Goal: Book appointment/travel/reservation

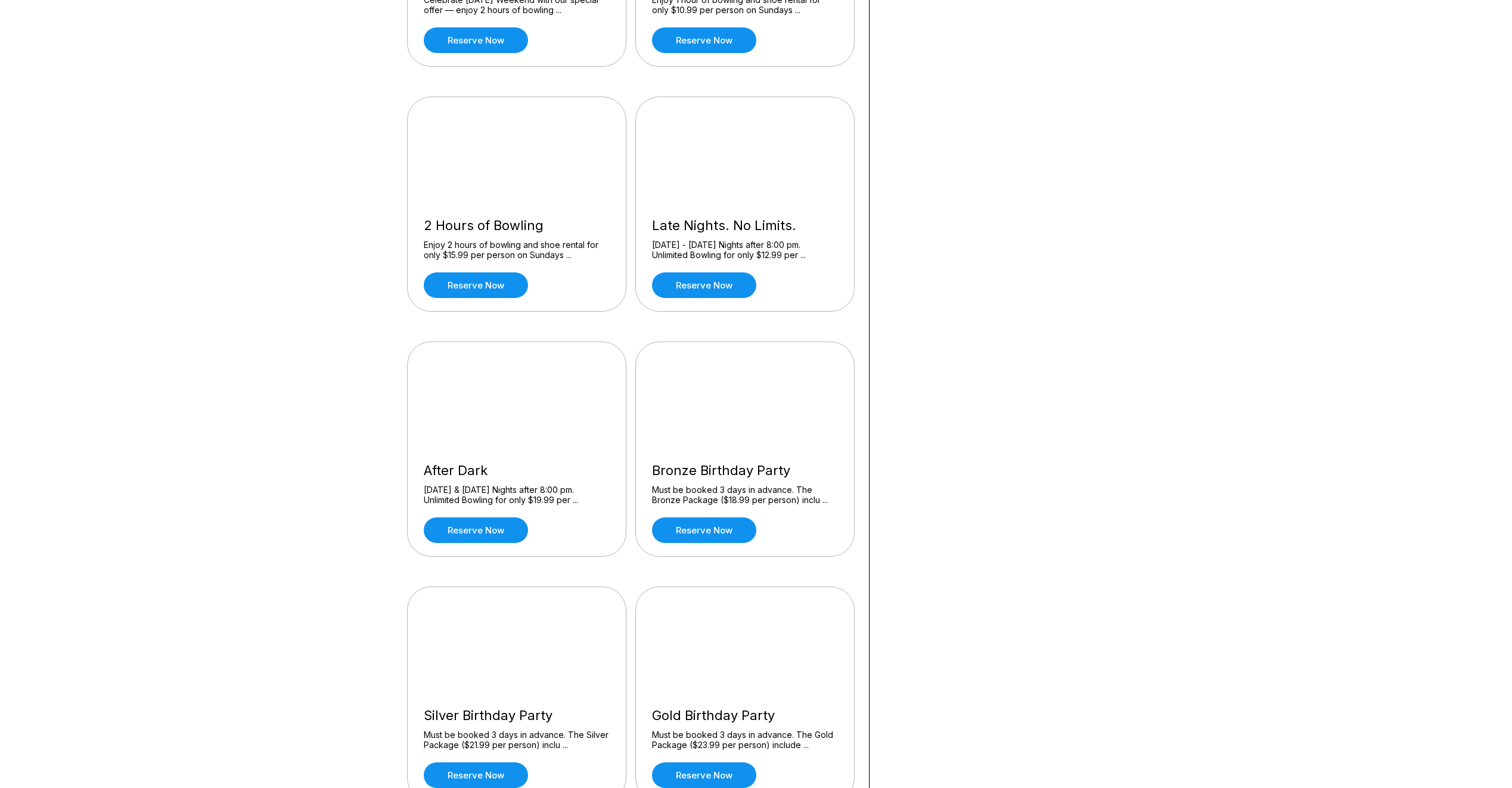
scroll to position [278, 0]
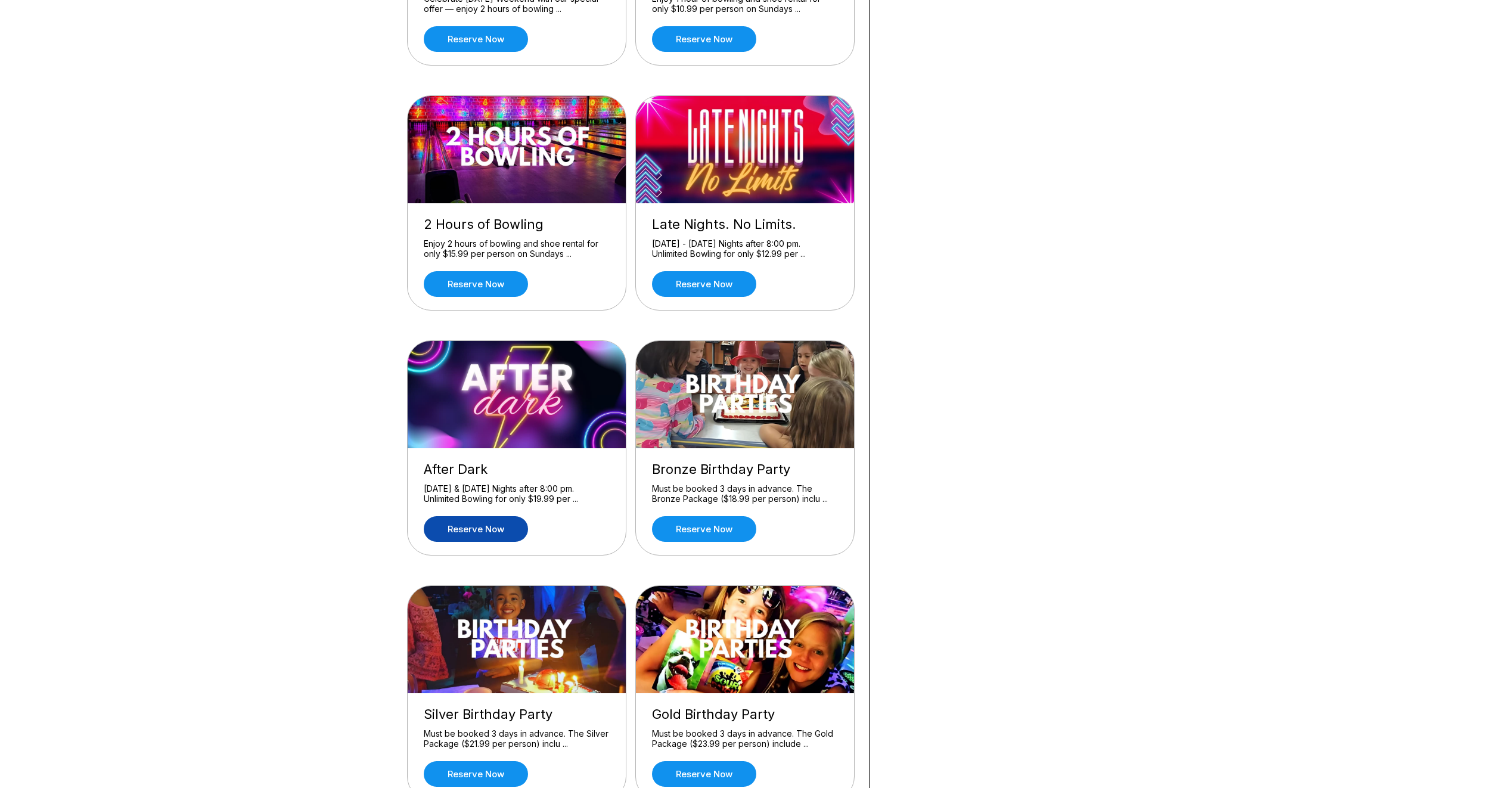
click at [492, 528] on link "Reserve now" at bounding box center [476, 529] width 105 height 26
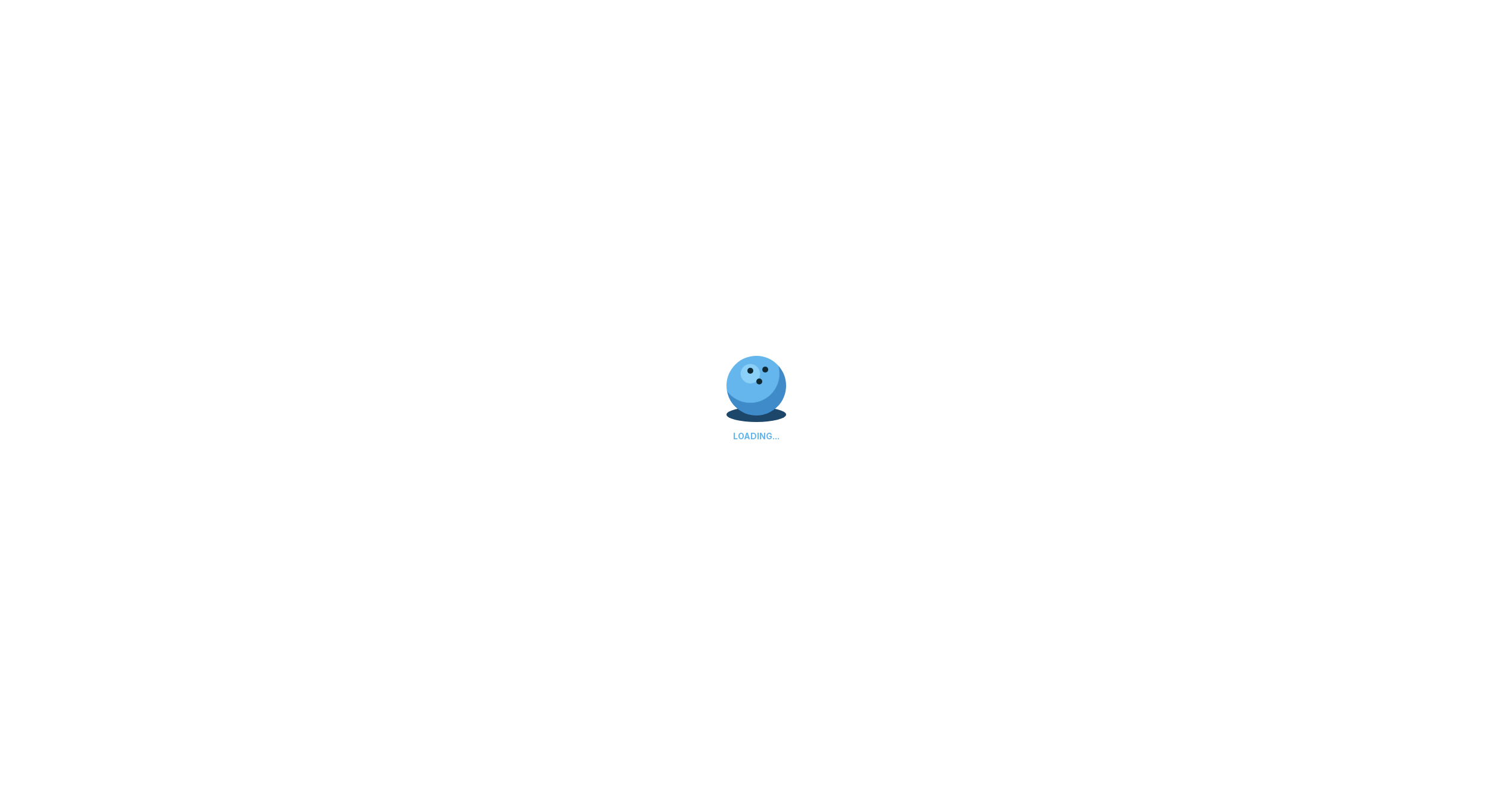
scroll to position [0, 0]
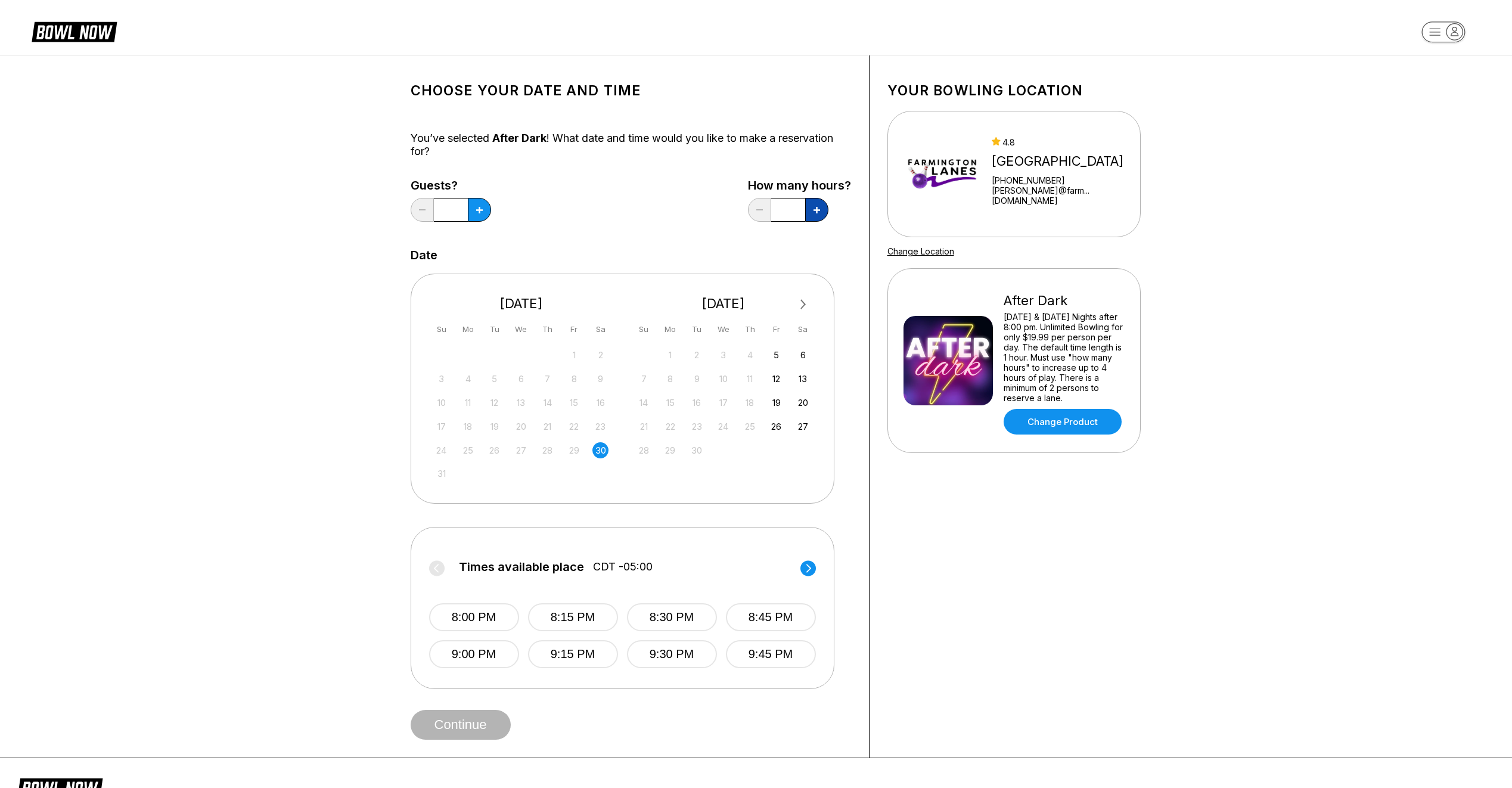
click at [483, 207] on icon at bounding box center [480, 210] width 6 height 6
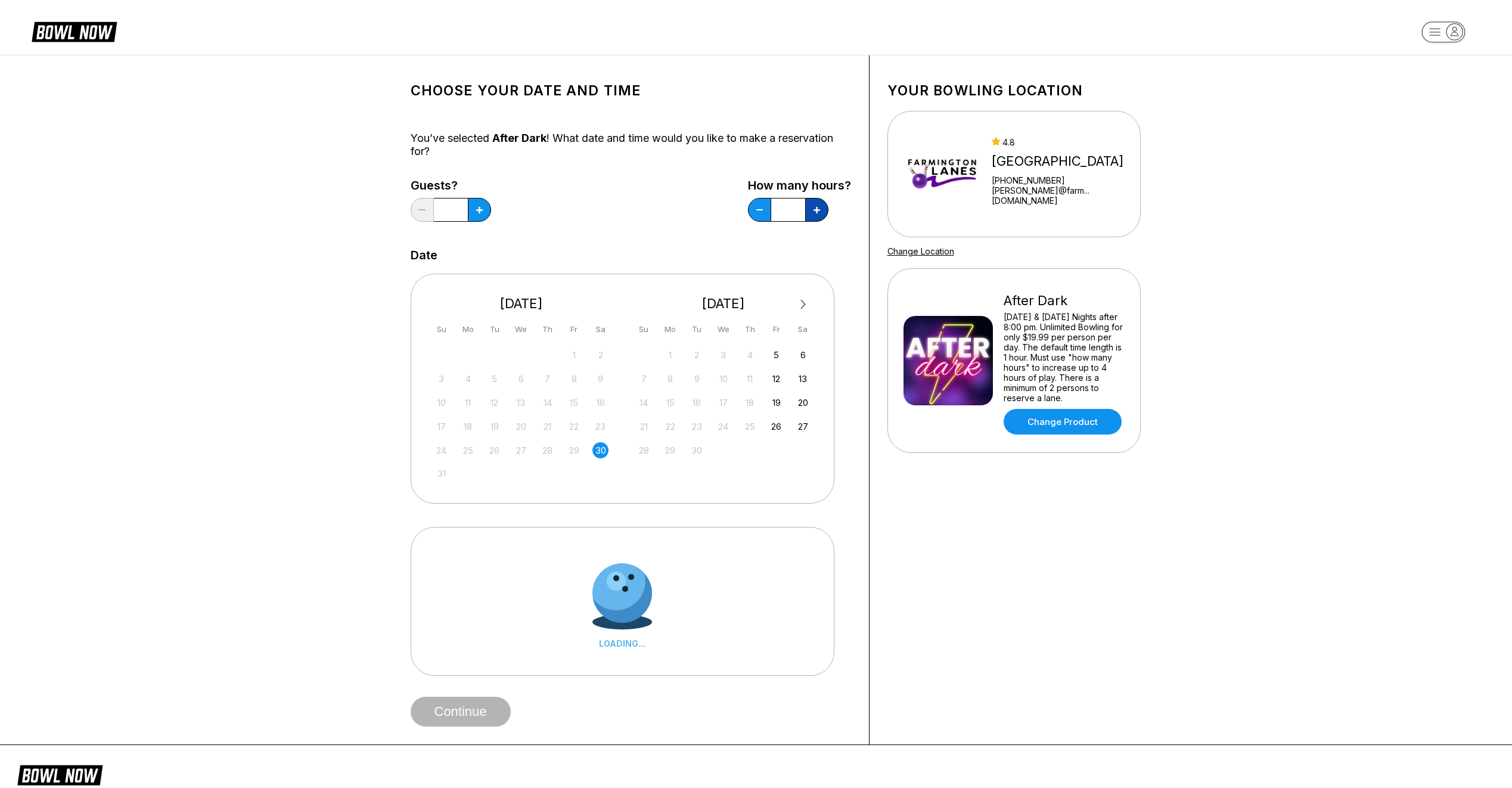
click at [483, 207] on icon at bounding box center [480, 210] width 6 height 6
type input "*"
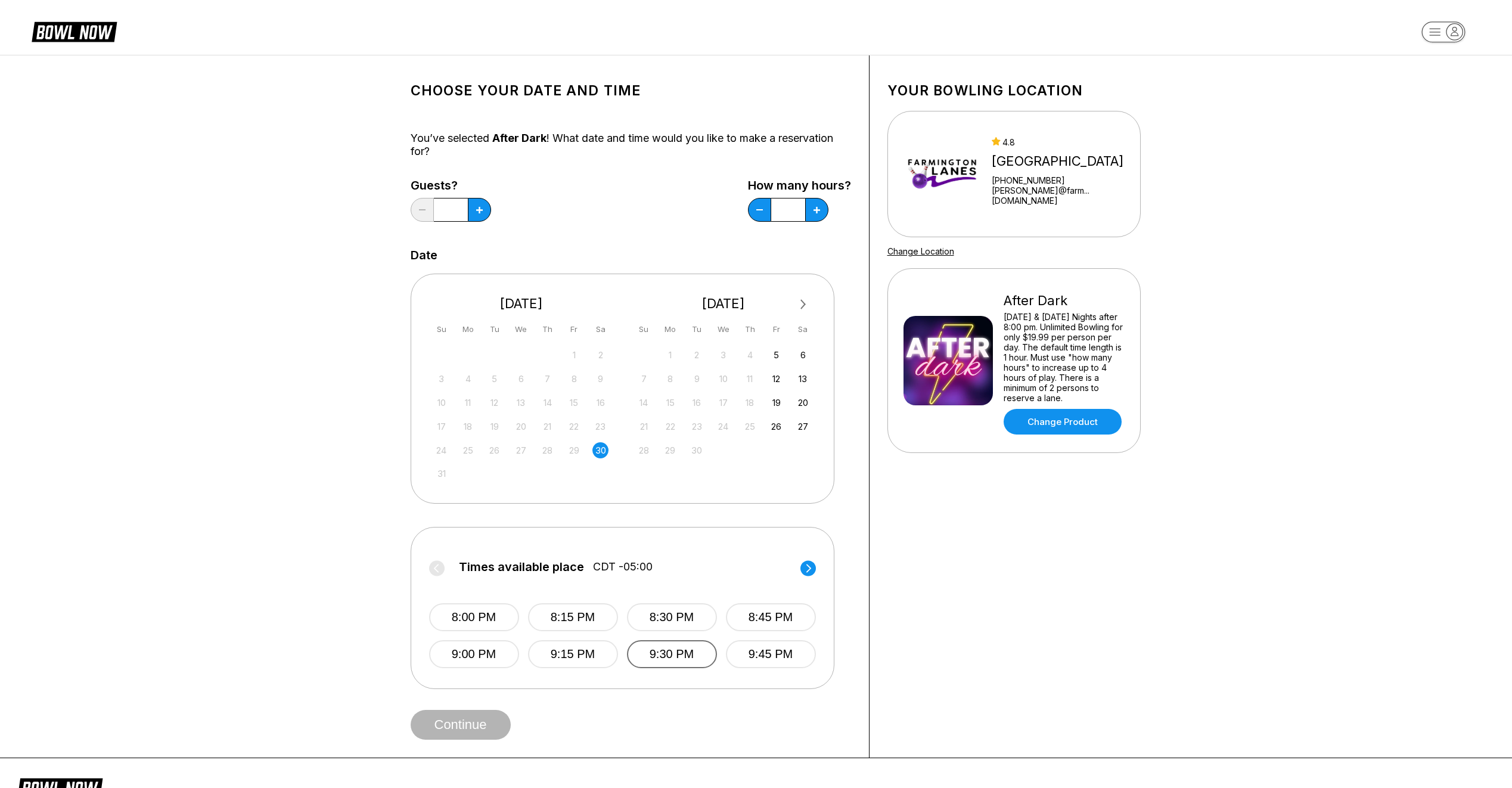
click at [654, 648] on button "9:30 PM" at bounding box center [671, 654] width 90 height 28
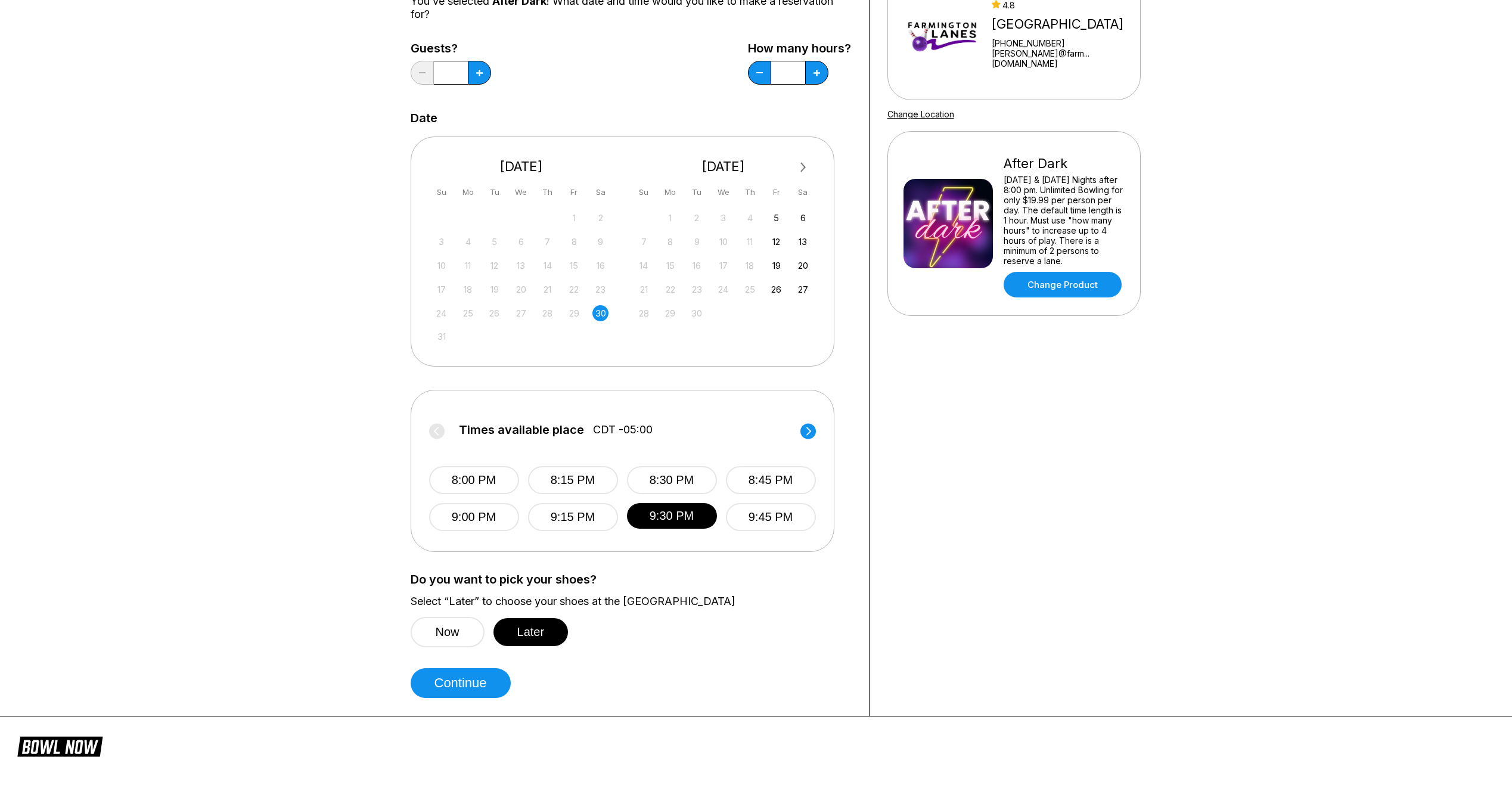
scroll to position [139, 0]
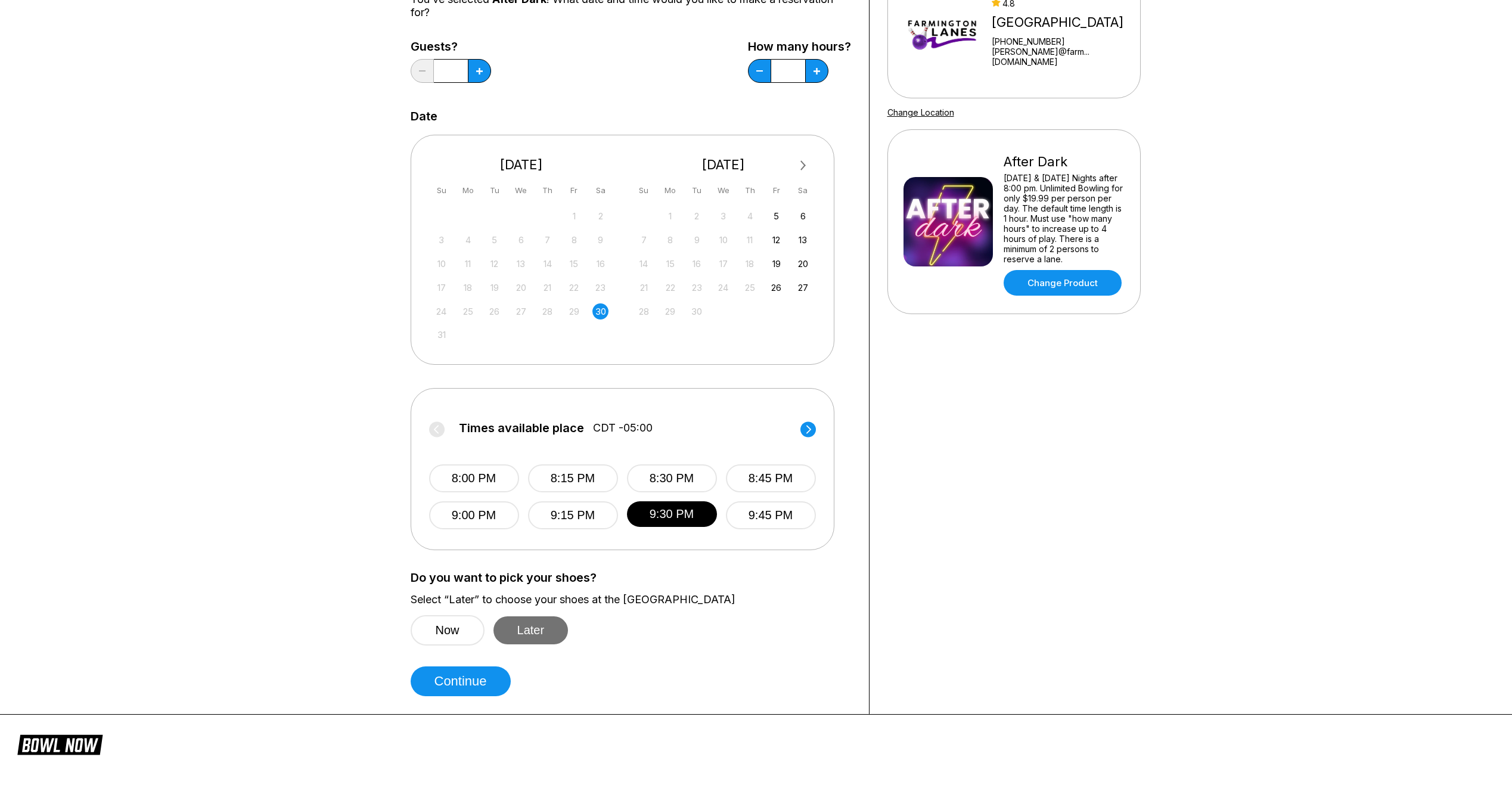
click at [533, 628] on button "Later" at bounding box center [531, 630] width 75 height 28
click at [461, 681] on button "Continue" at bounding box center [460, 681] width 100 height 30
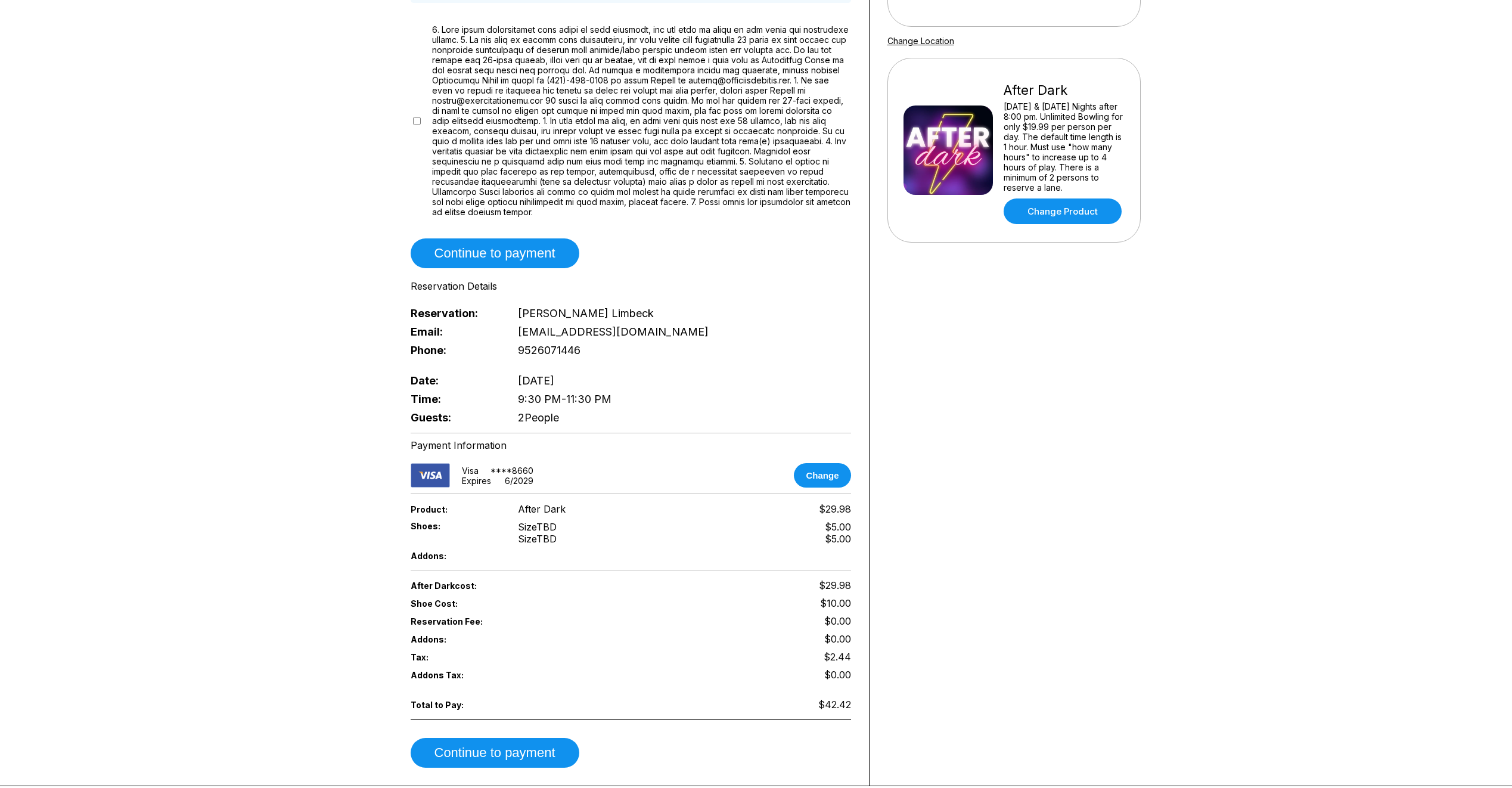
scroll to position [278, 0]
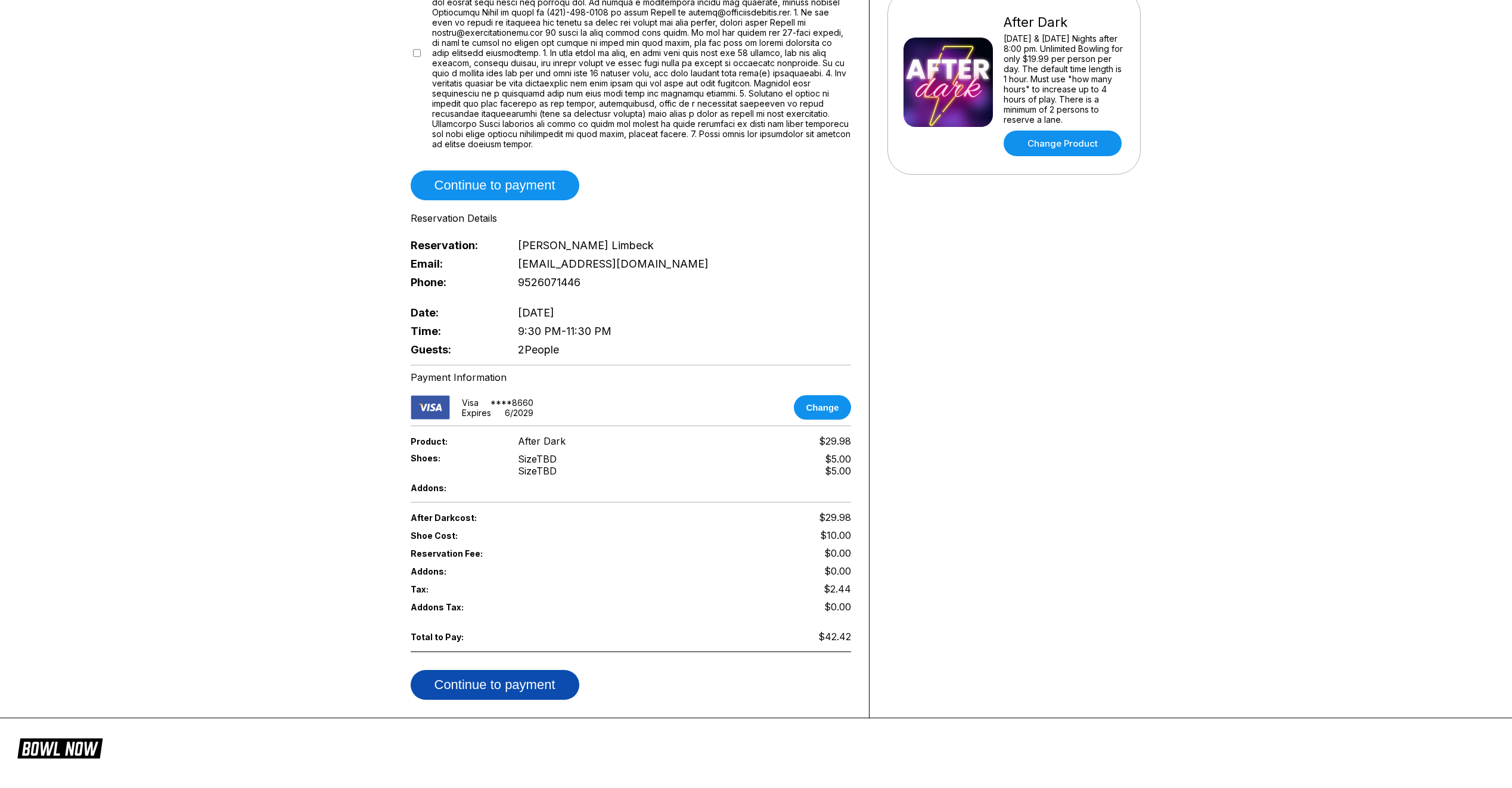
click at [536, 670] on button "Continue to payment" at bounding box center [495, 685] width 169 height 30
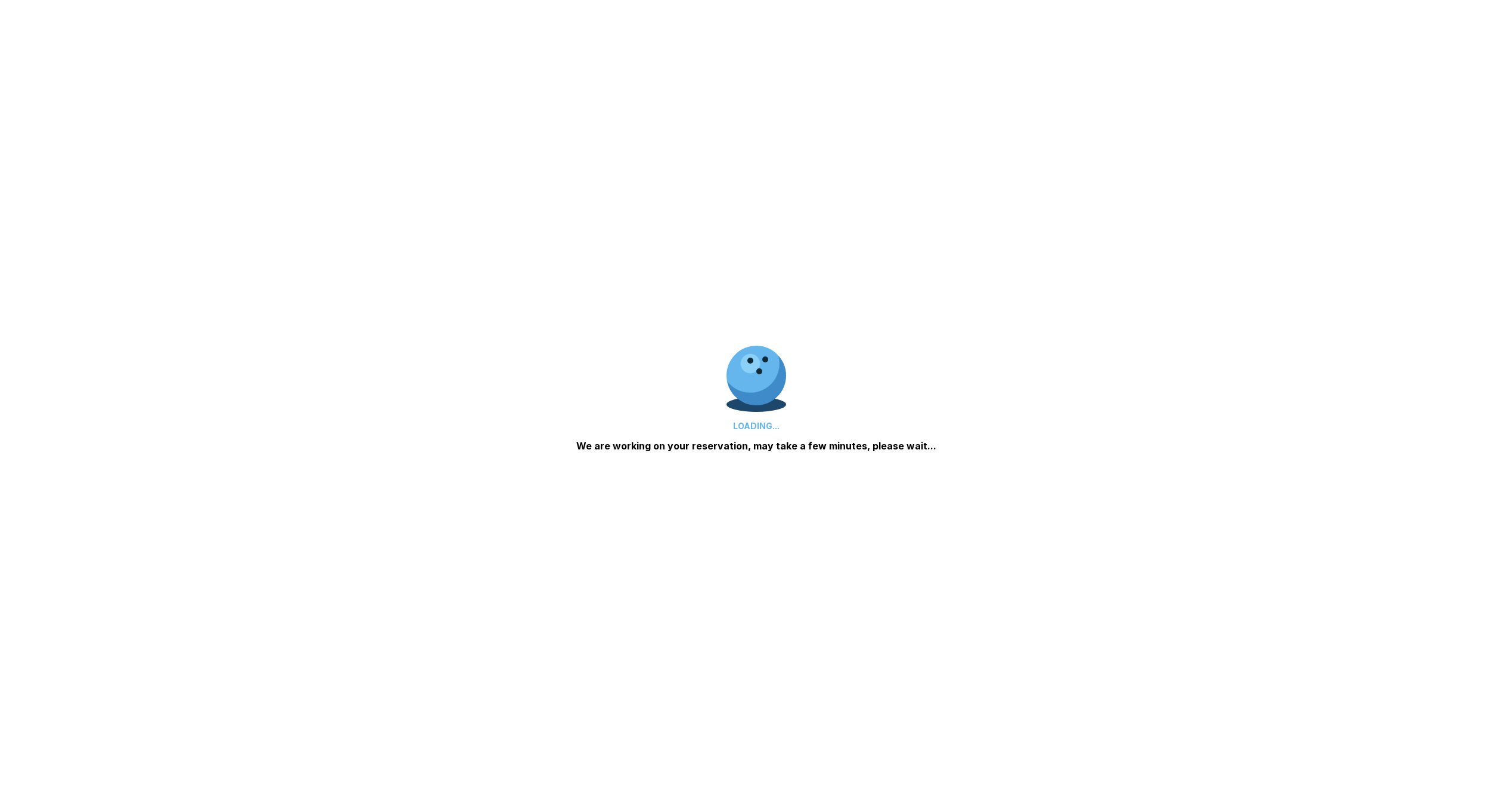
drag, startPoint x: 505, startPoint y: 652, endPoint x: 501, endPoint y: 647, distance: 6.4
click at [503, 650] on div "LOADING... We are working on your reservation, may take a few minutes, please w…" at bounding box center [756, 394] width 1512 height 788
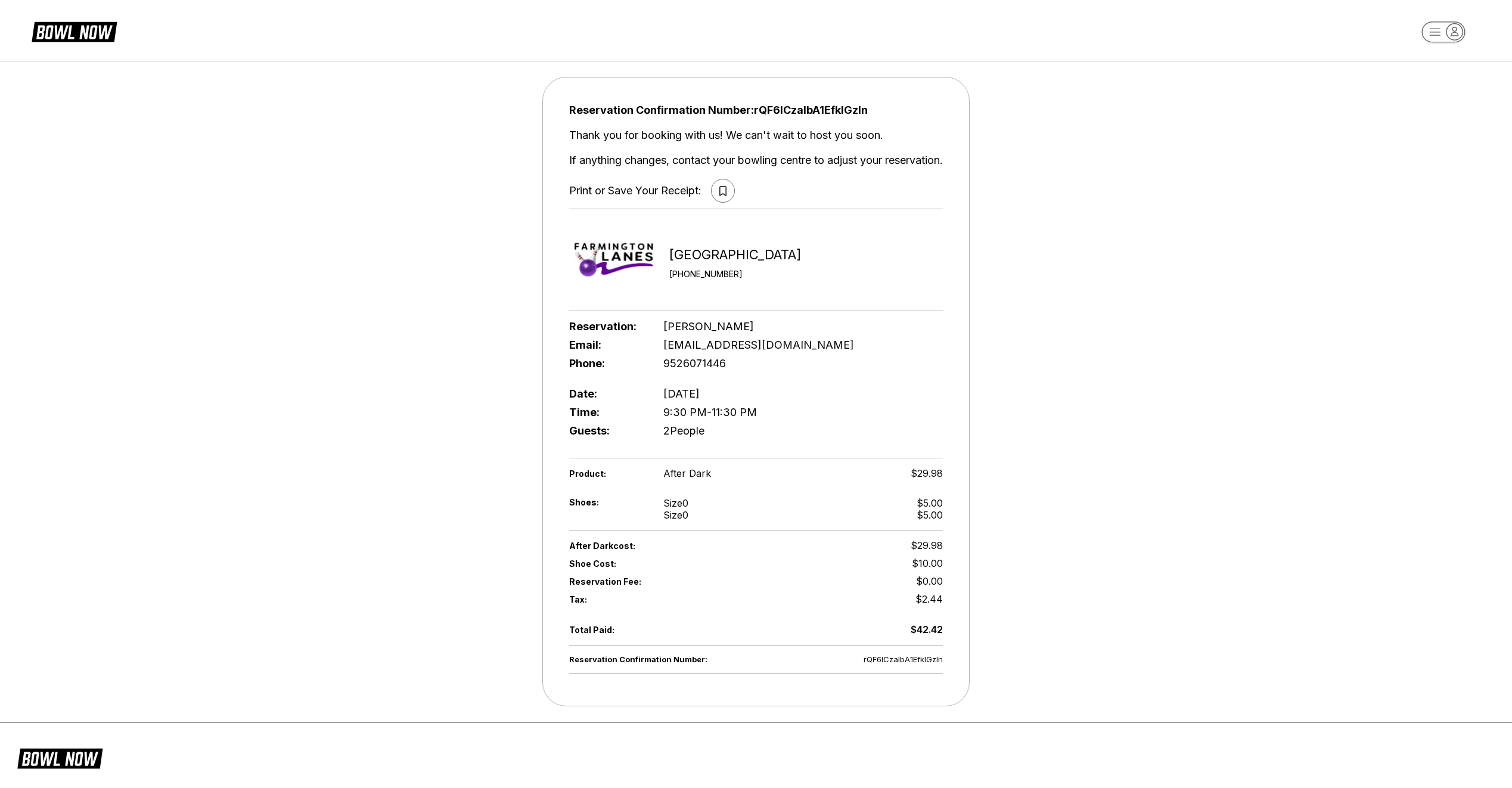
click at [719, 190] on icon at bounding box center [722, 191] width 6 height 10
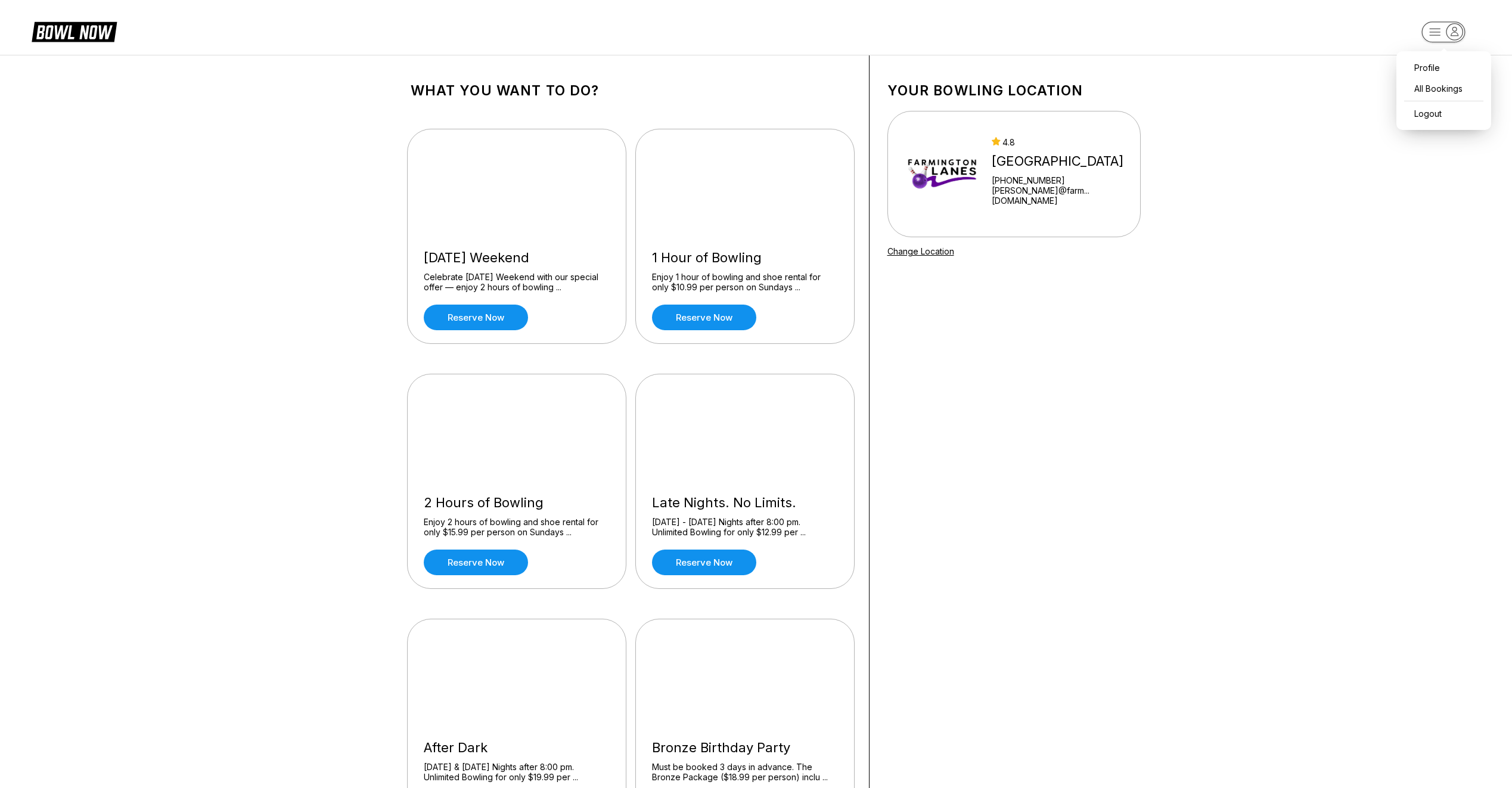
click at [1441, 27] on rect "button" at bounding box center [1443, 32] width 43 height 21
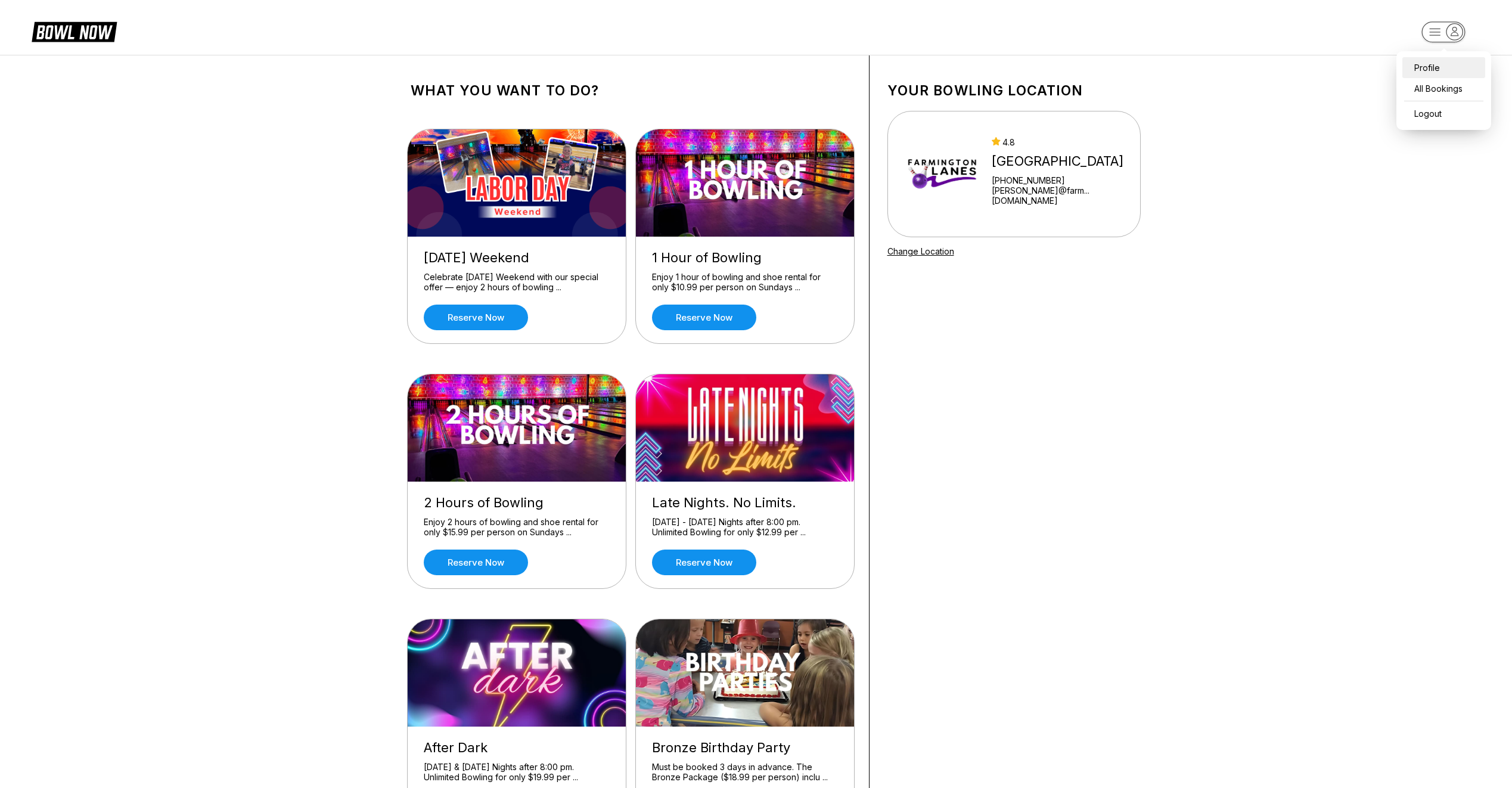
click at [1436, 67] on div "Profile" at bounding box center [1444, 68] width 83 height 21
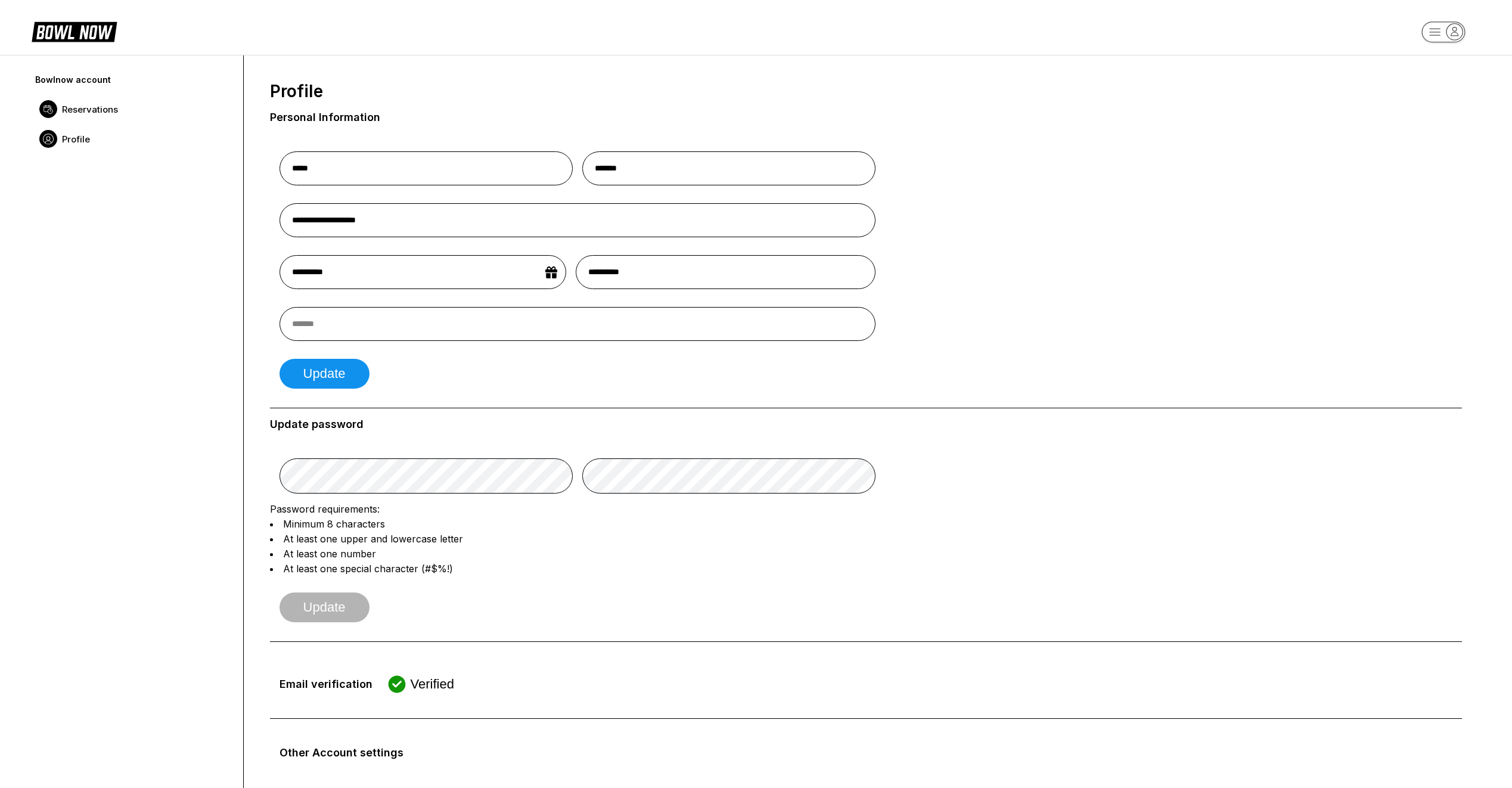
click at [88, 111] on span "Reservations" at bounding box center [90, 110] width 56 height 12
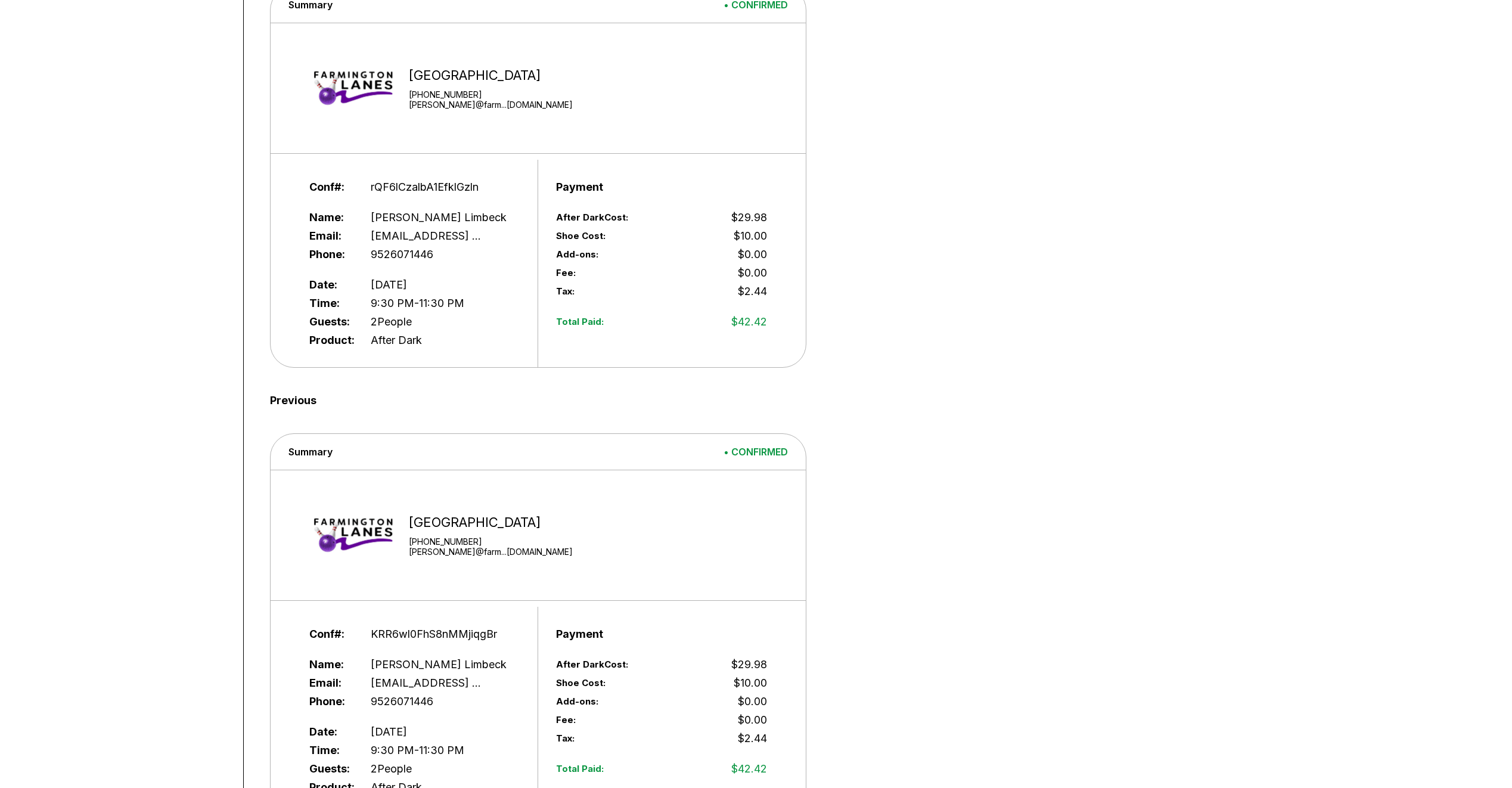
scroll to position [278, 0]
